Goal: Information Seeking & Learning: Understand process/instructions

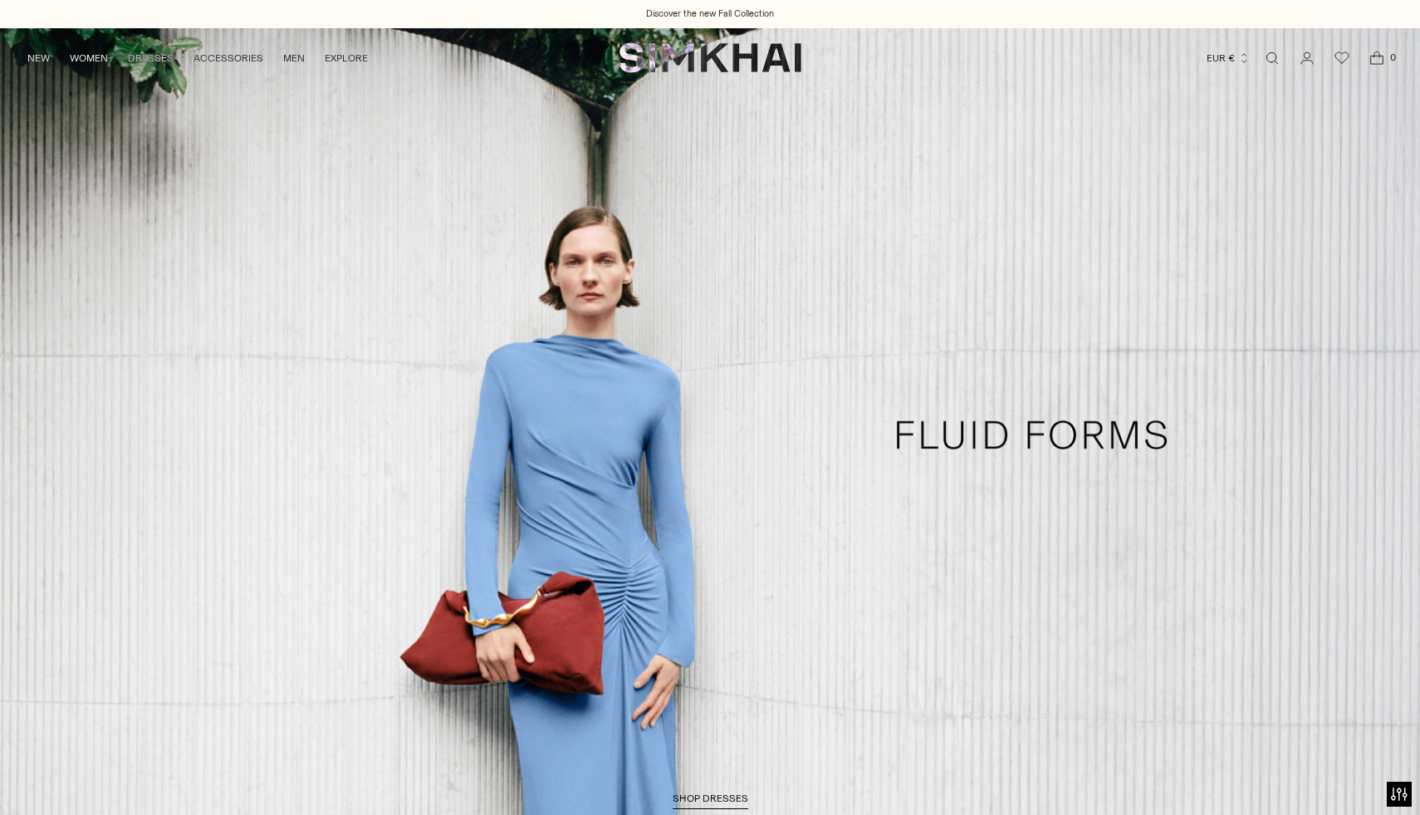
scroll to position [589, 0]
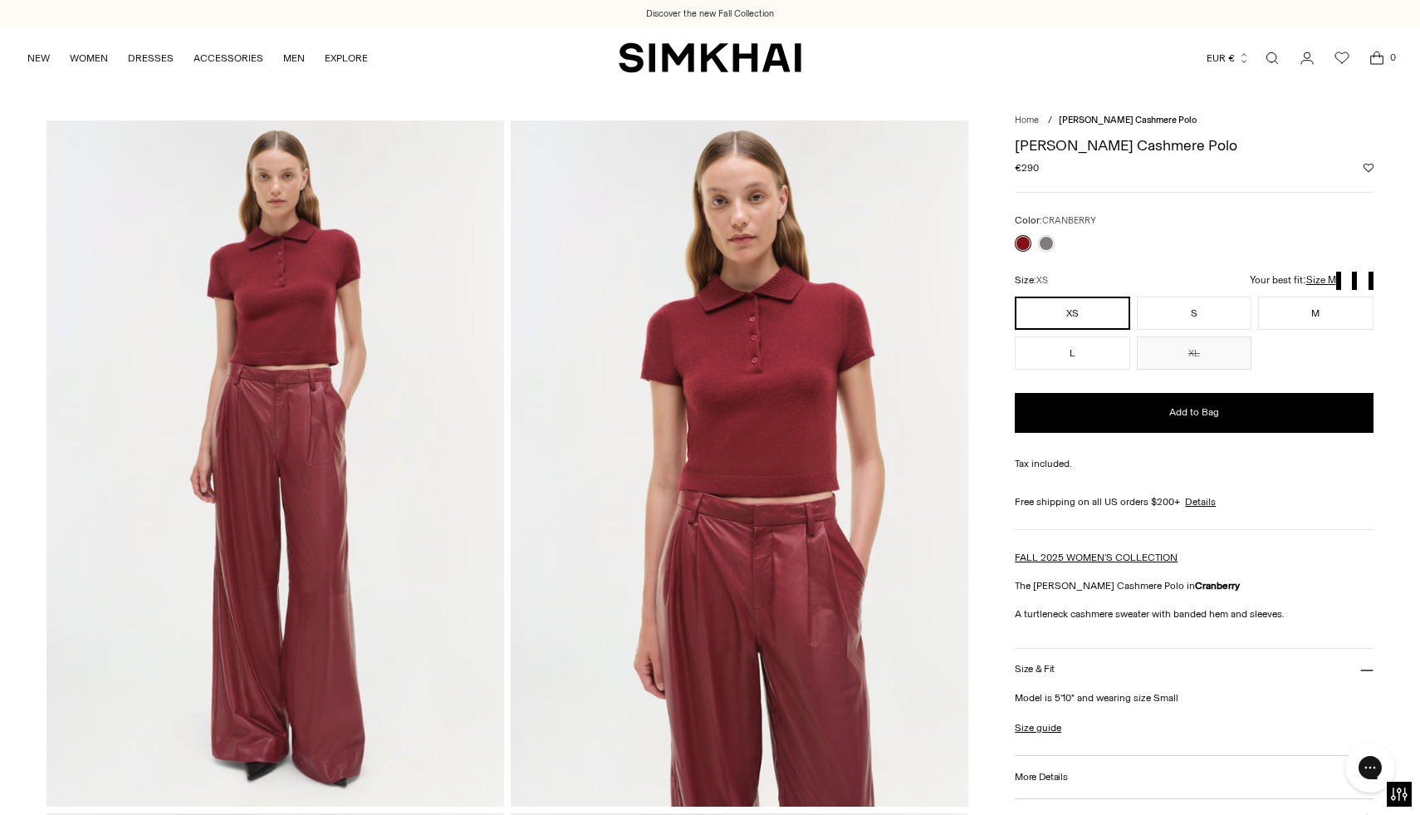
click at [1376, 56] on icon "Open cart modal" at bounding box center [1376, 58] width 23 height 17
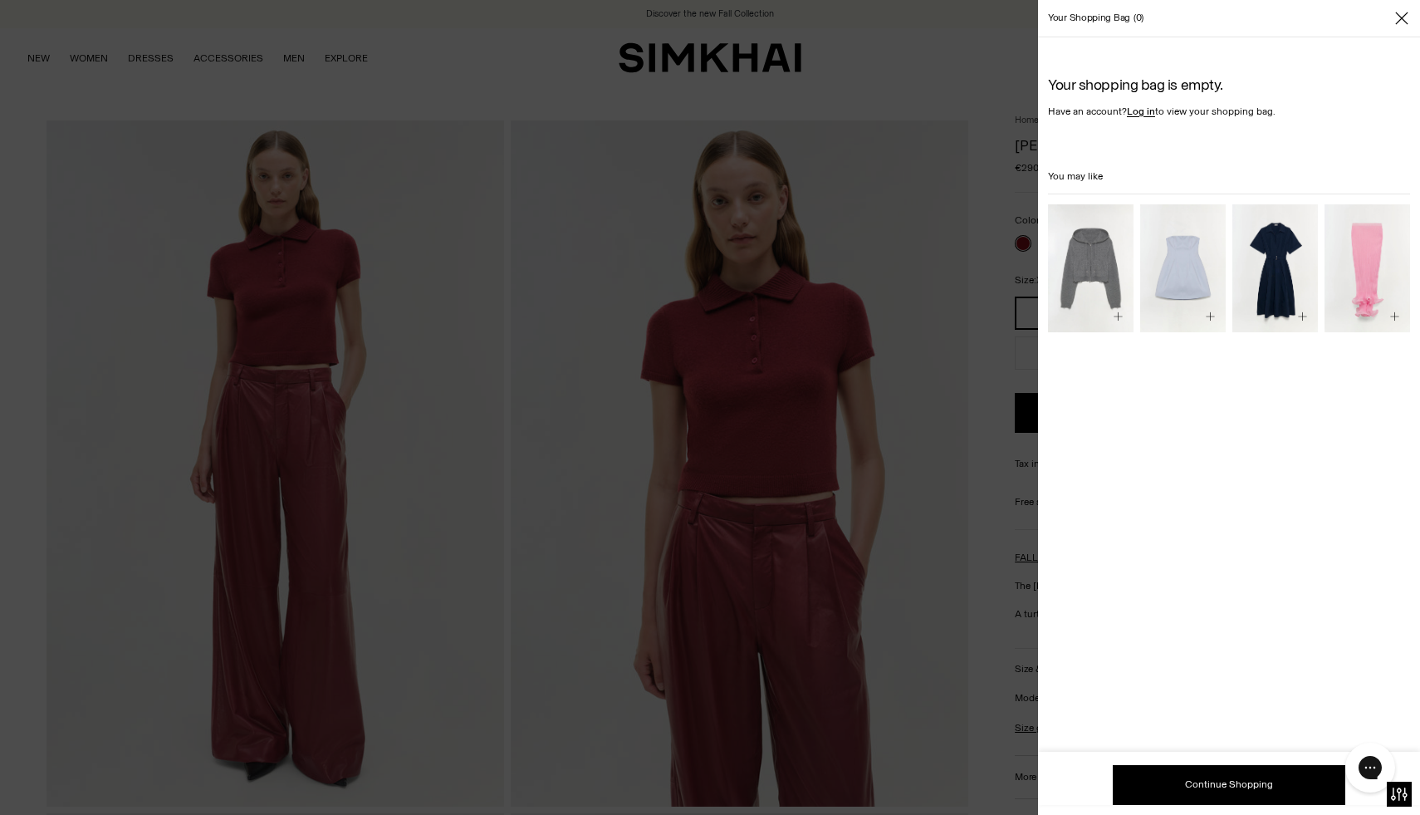
click at [1413, 29] on div "Your shopping bag 0" at bounding box center [1229, 18] width 382 height 37
click at [1415, 17] on div "Your shopping bag 0" at bounding box center [1229, 18] width 382 height 37
click at [1407, 16] on icon "Close" at bounding box center [1401, 18] width 13 height 17
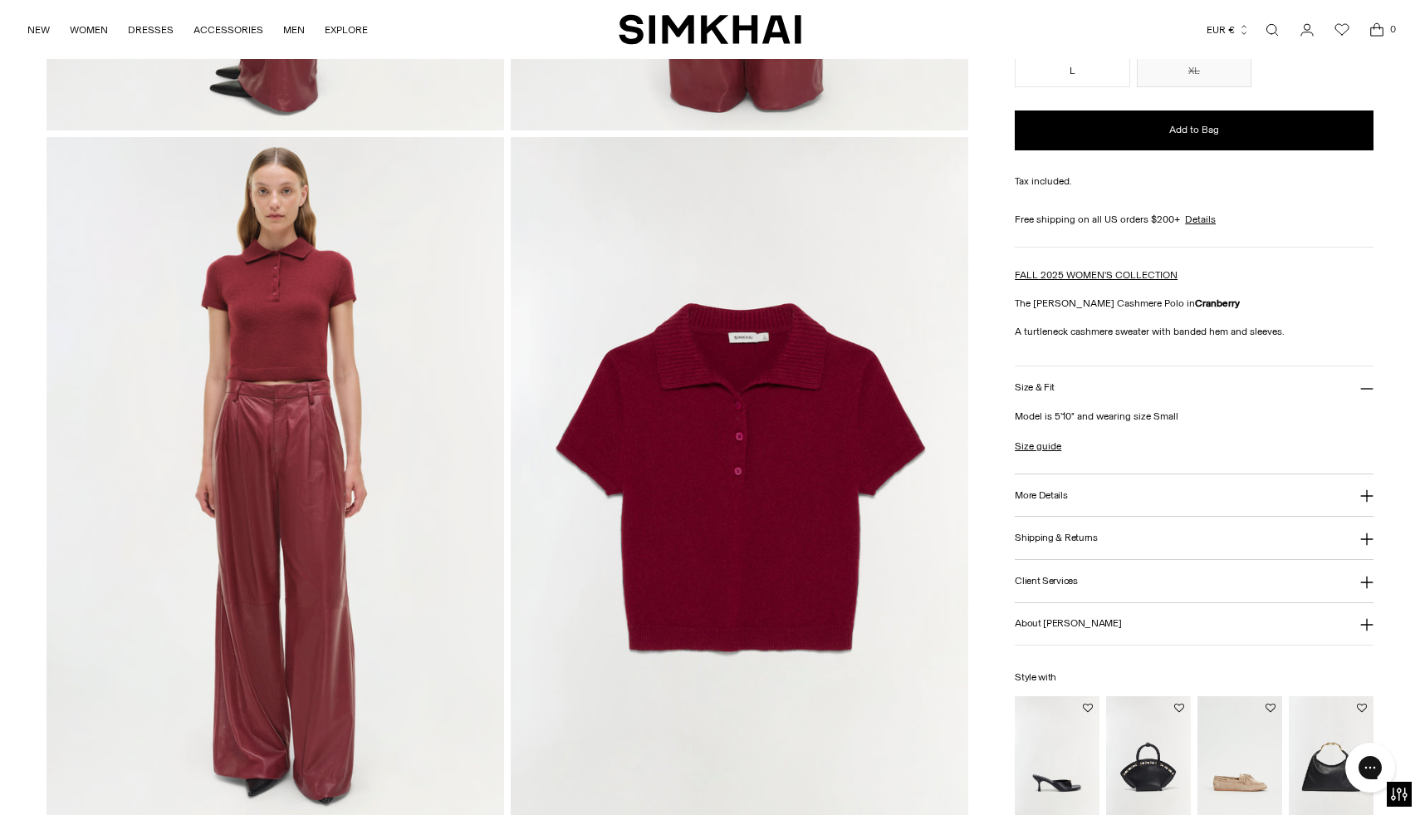
scroll to position [1171, 0]
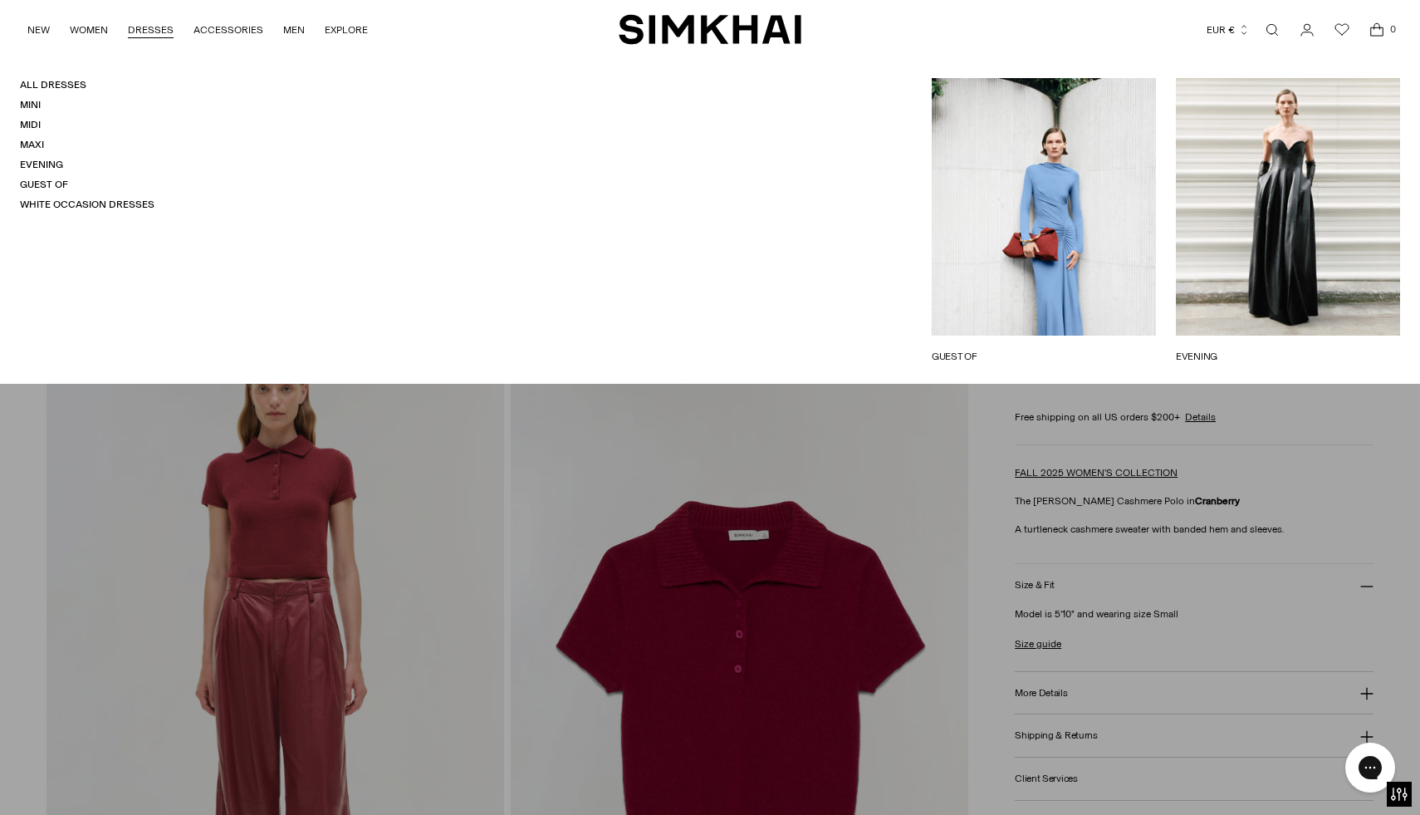
click at [1381, 30] on icon "Open cart modal" at bounding box center [1376, 30] width 23 height 17
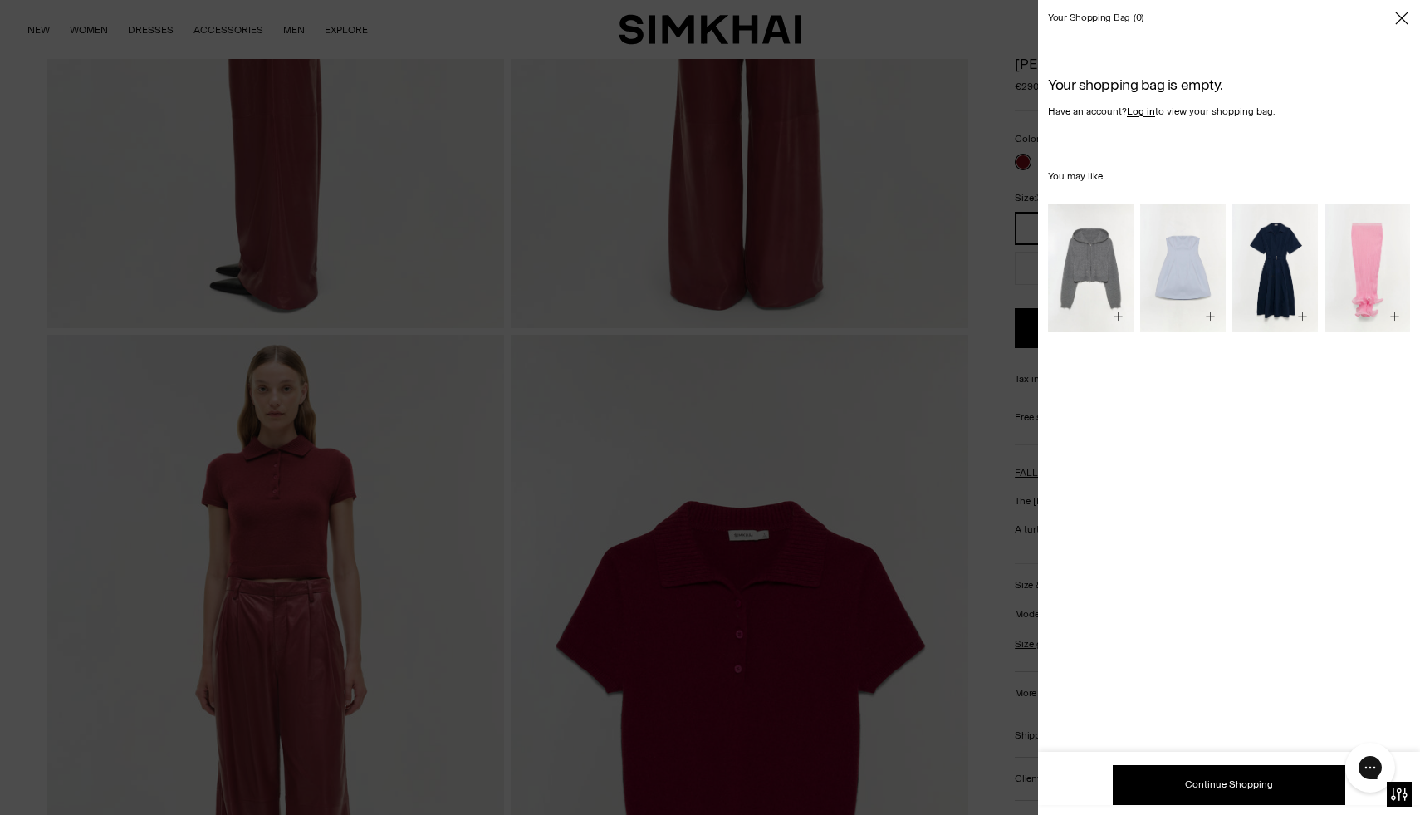
click at [1405, 15] on icon "Close" at bounding box center [1401, 18] width 13 height 17
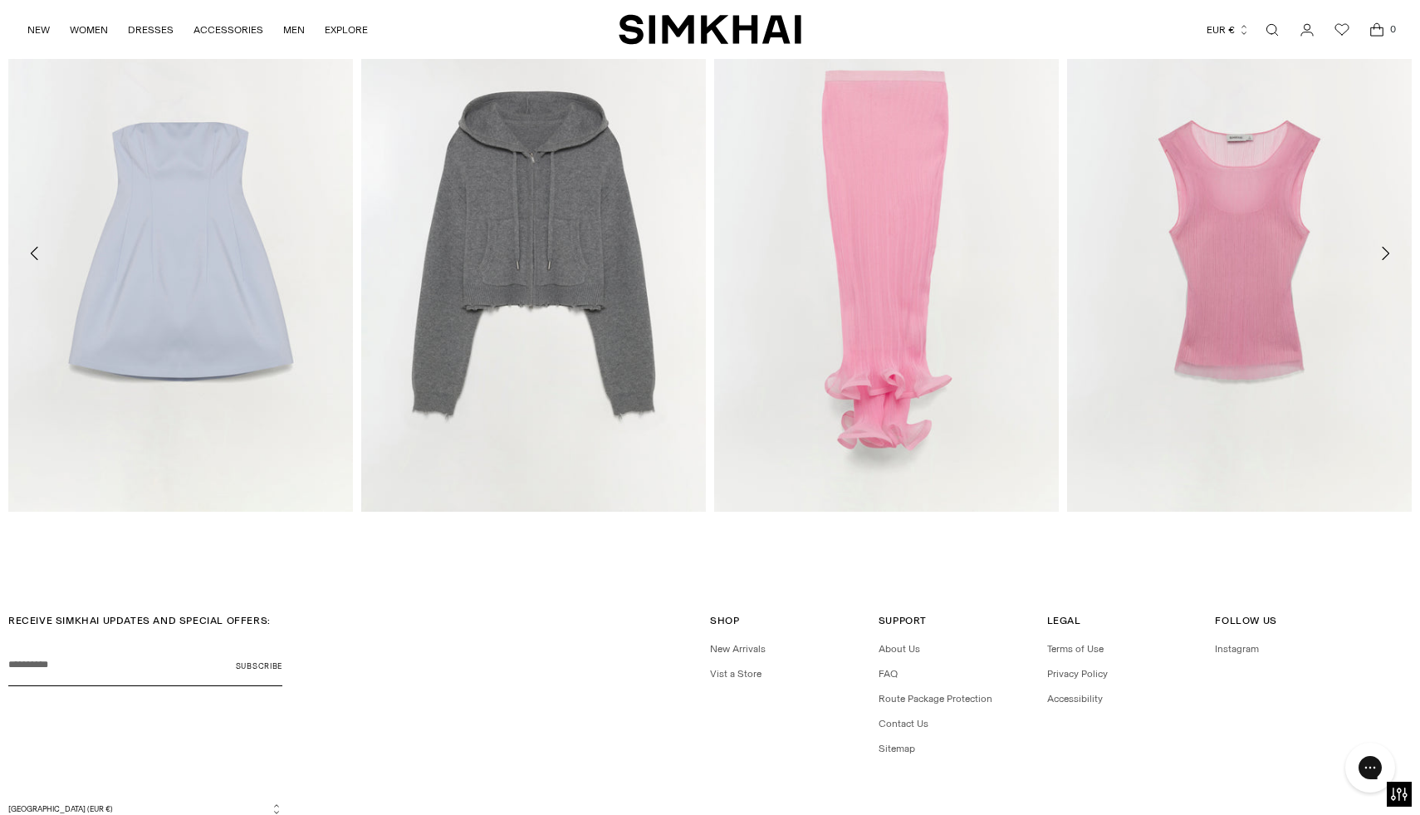
scroll to position [2997, 0]
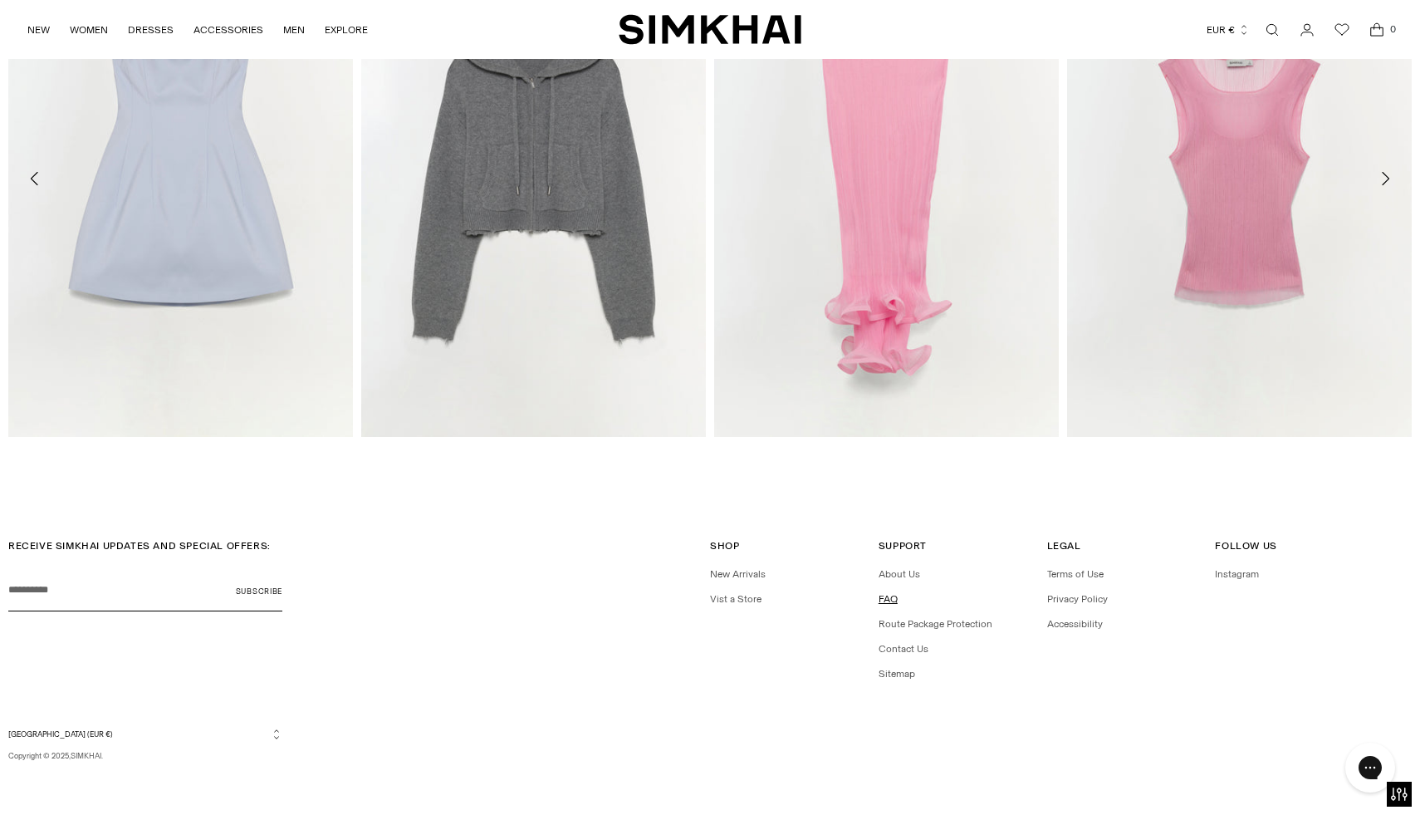
click at [885, 599] on link "FAQ" at bounding box center [888, 599] width 19 height 12
